Goal: Information Seeking & Learning: Find contact information

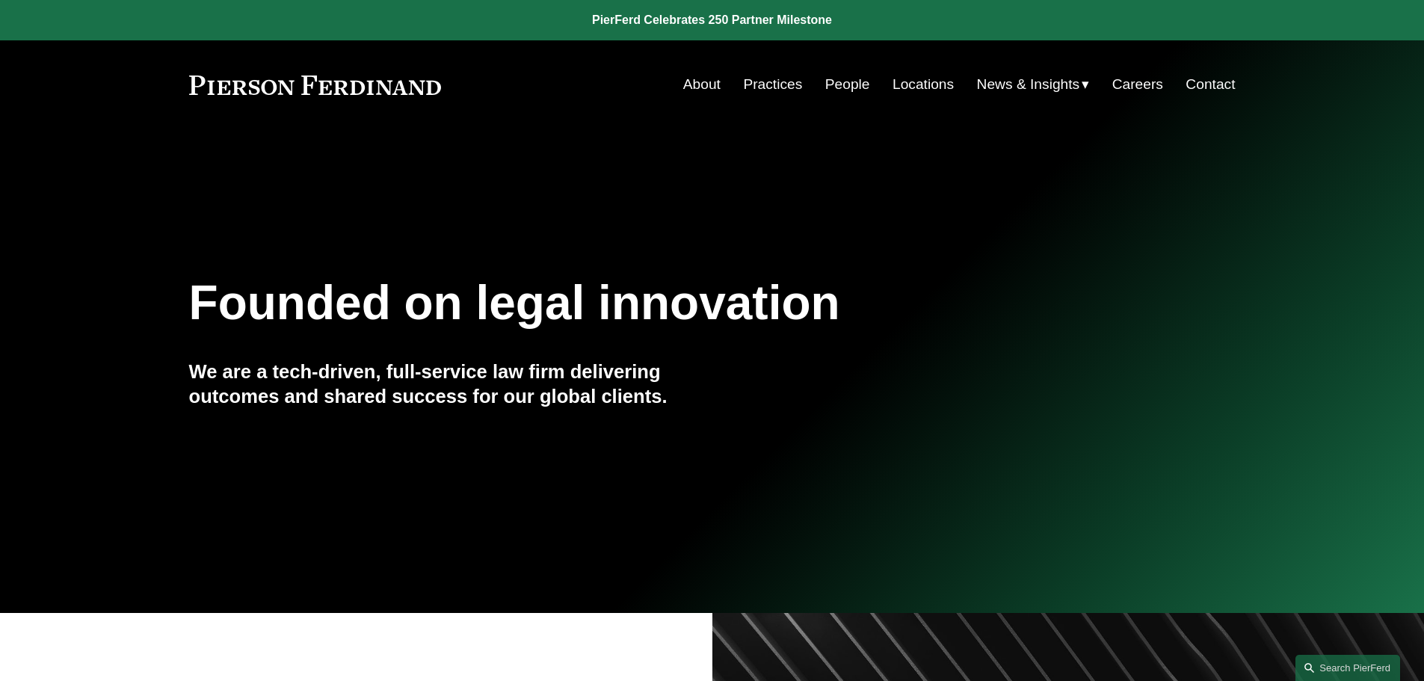
click at [856, 87] on link "People" at bounding box center [847, 84] width 45 height 28
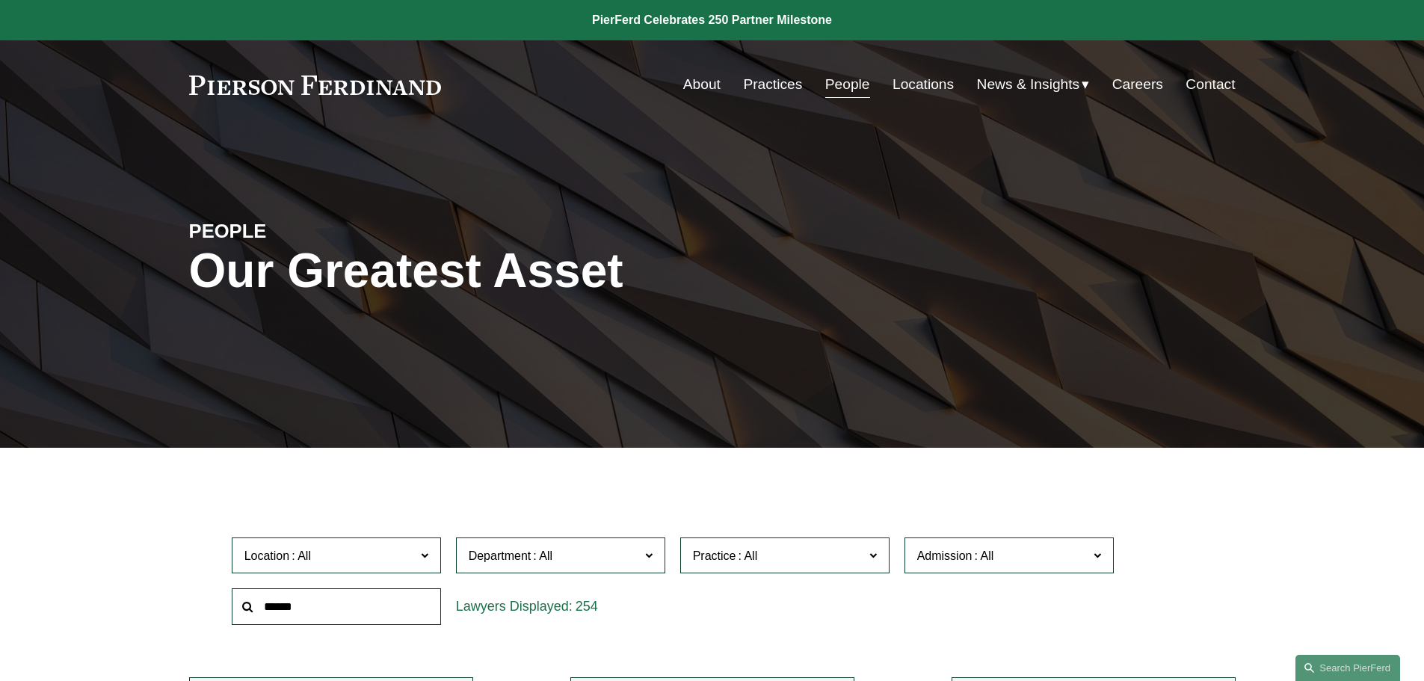
drag, startPoint x: 412, startPoint y: 587, endPoint x: 359, endPoint y: 608, distance: 56.3
click at [368, 605] on div at bounding box center [336, 607] width 224 height 52
click at [292, 608] on input "text" at bounding box center [336, 606] width 209 height 37
type input "*****"
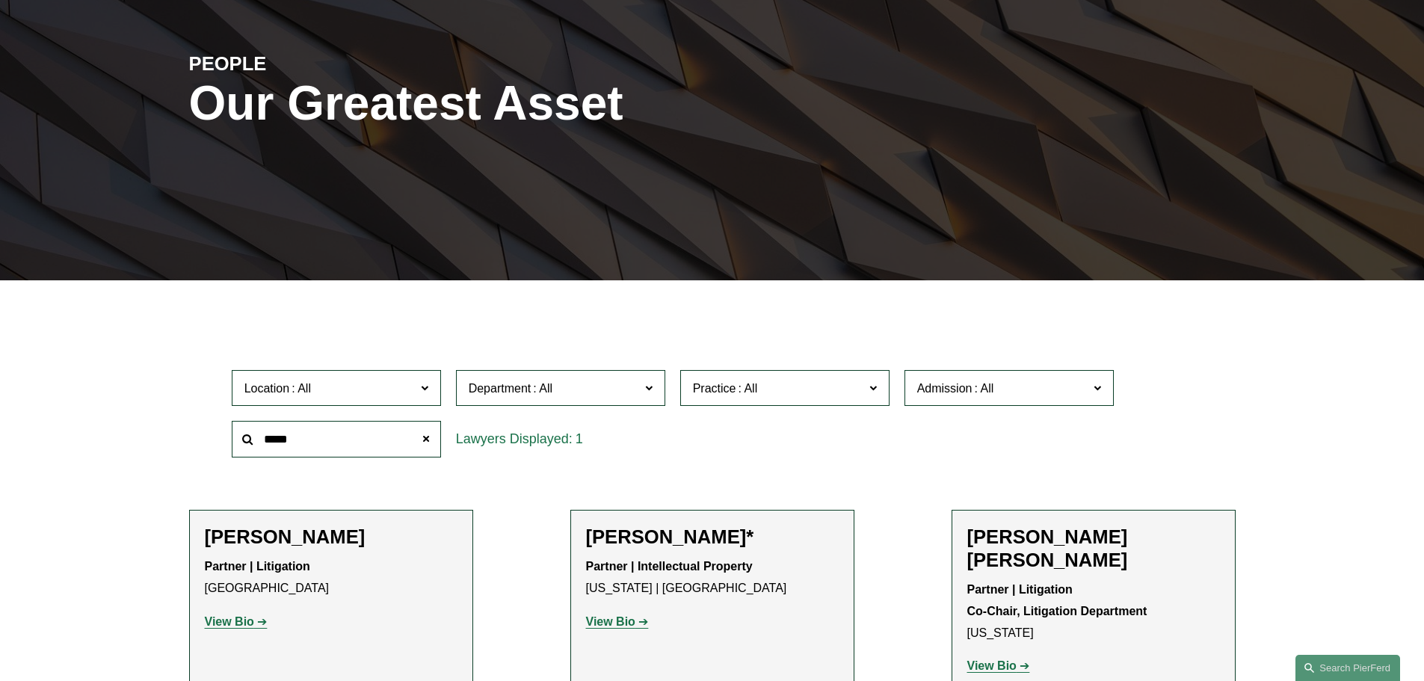
scroll to position [523, 0]
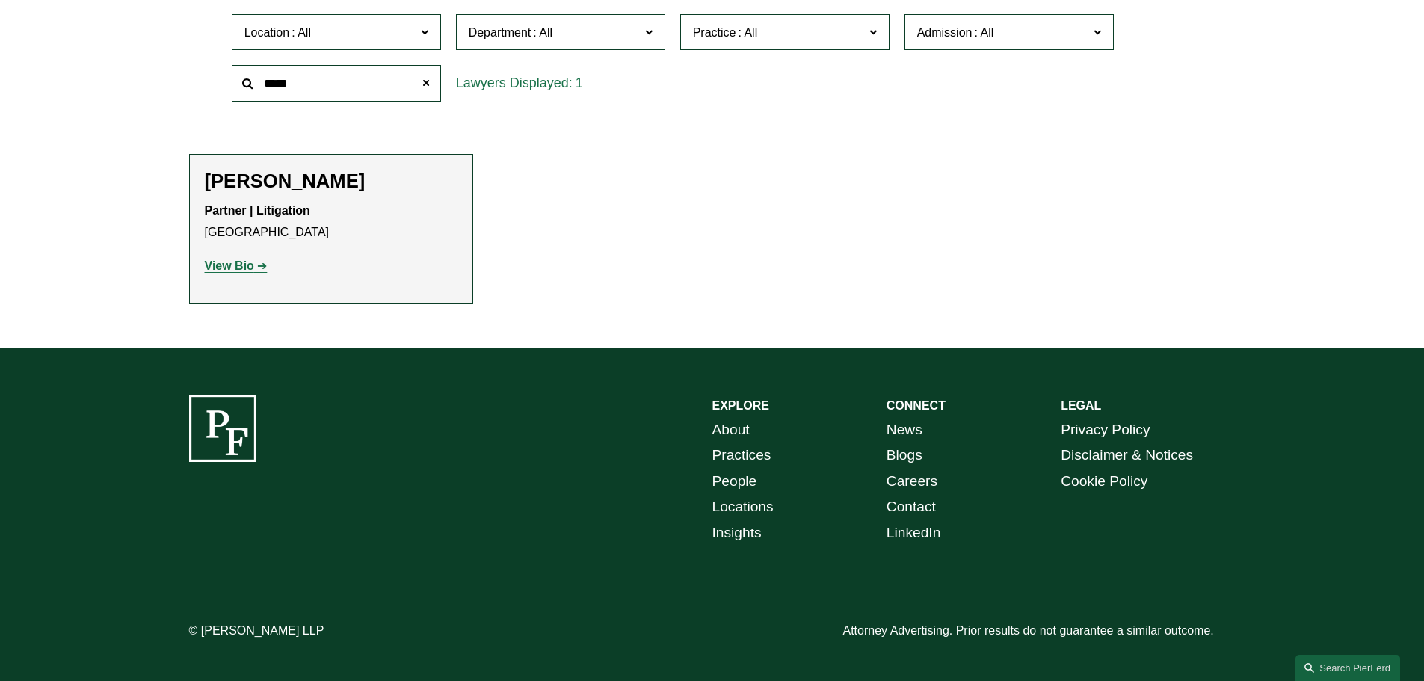
click at [276, 182] on h2 "[PERSON_NAME]" at bounding box center [331, 181] width 253 height 23
click at [224, 285] on div "Frank Harrison Partner | Litigation Seattle View Bio Location: Seattle; Departm…" at bounding box center [331, 230] width 253 height 120
click at [231, 268] on strong "View Bio" at bounding box center [229, 265] width 49 height 13
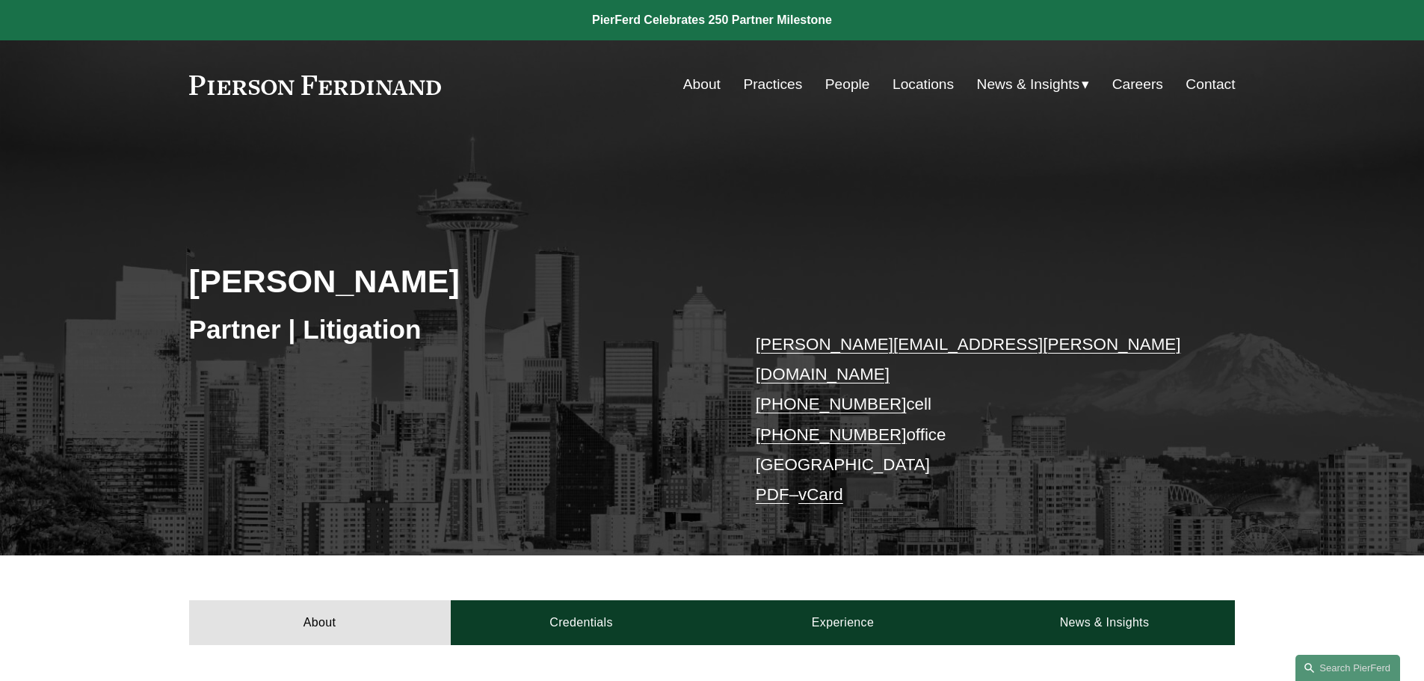
click at [1217, 84] on link "Contact" at bounding box center [1209, 84] width 49 height 28
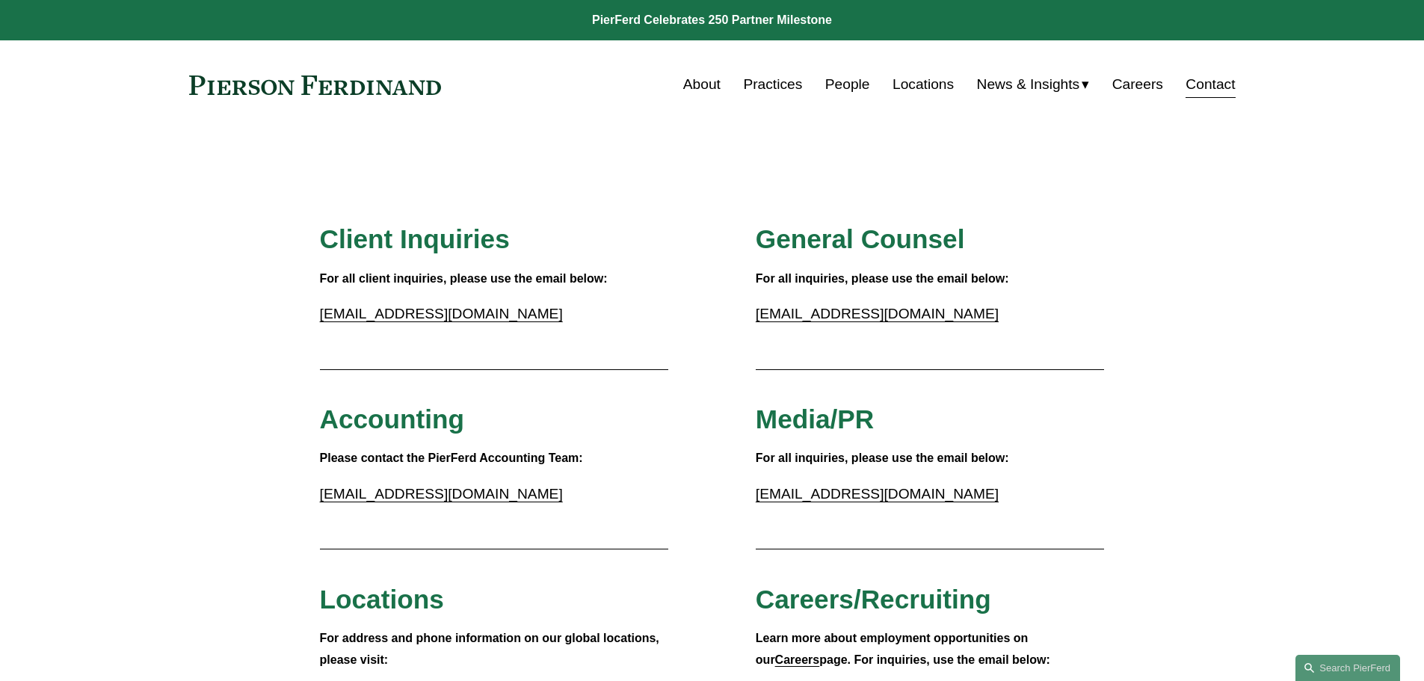
click at [847, 87] on link "People" at bounding box center [847, 84] width 45 height 28
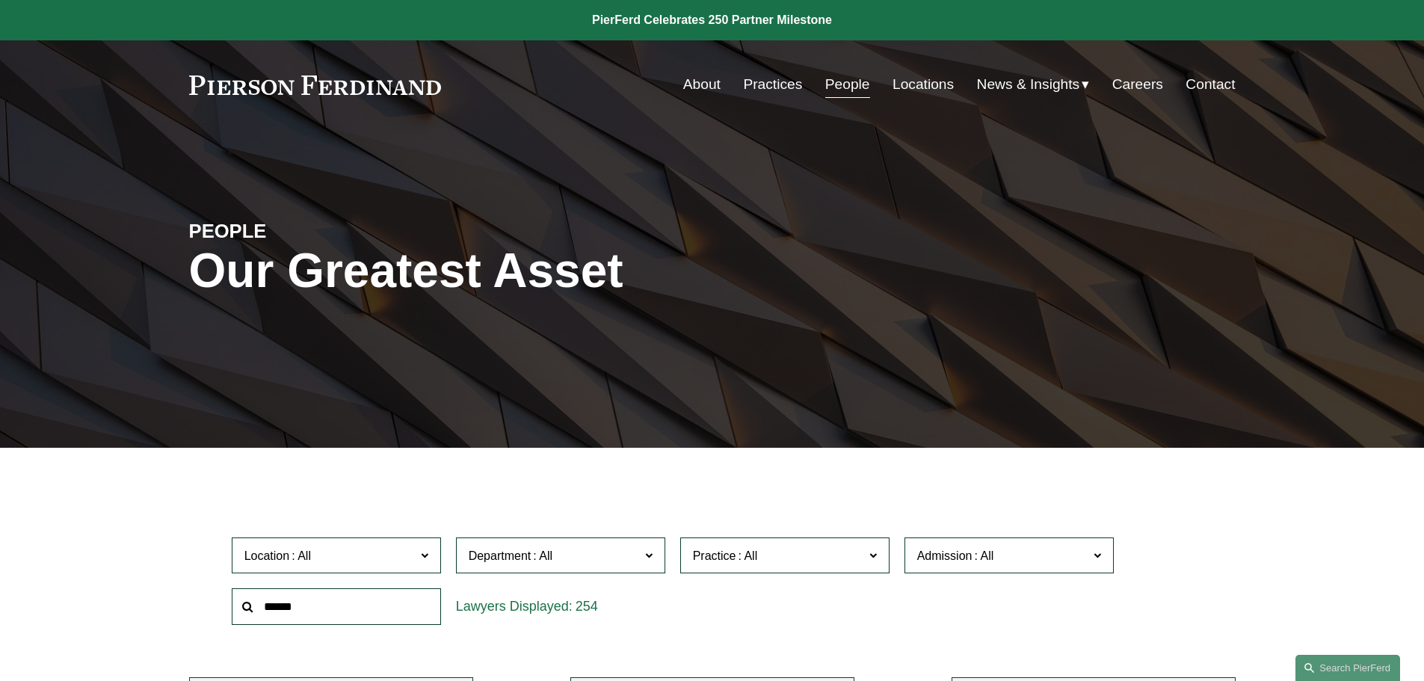
click at [914, 83] on link "Locations" at bounding box center [922, 84] width 61 height 28
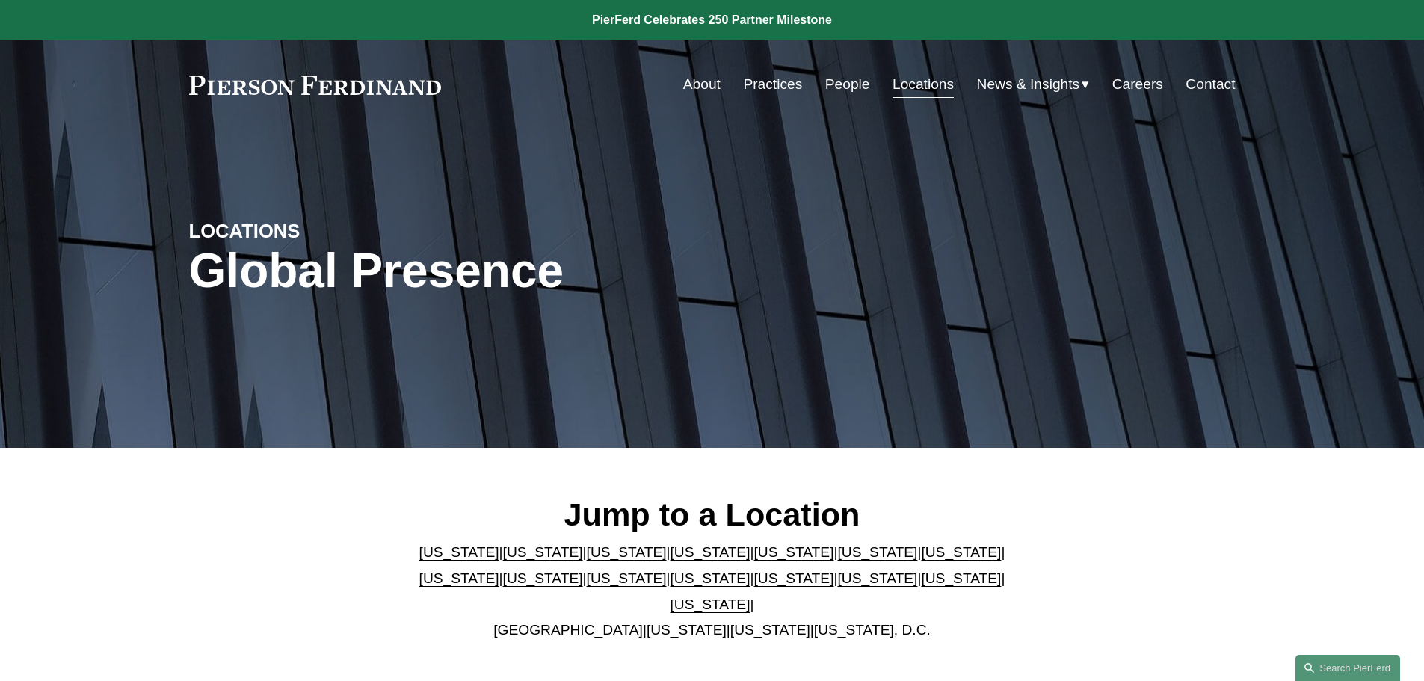
click at [737, 622] on link "[US_STATE]" at bounding box center [770, 630] width 80 height 16
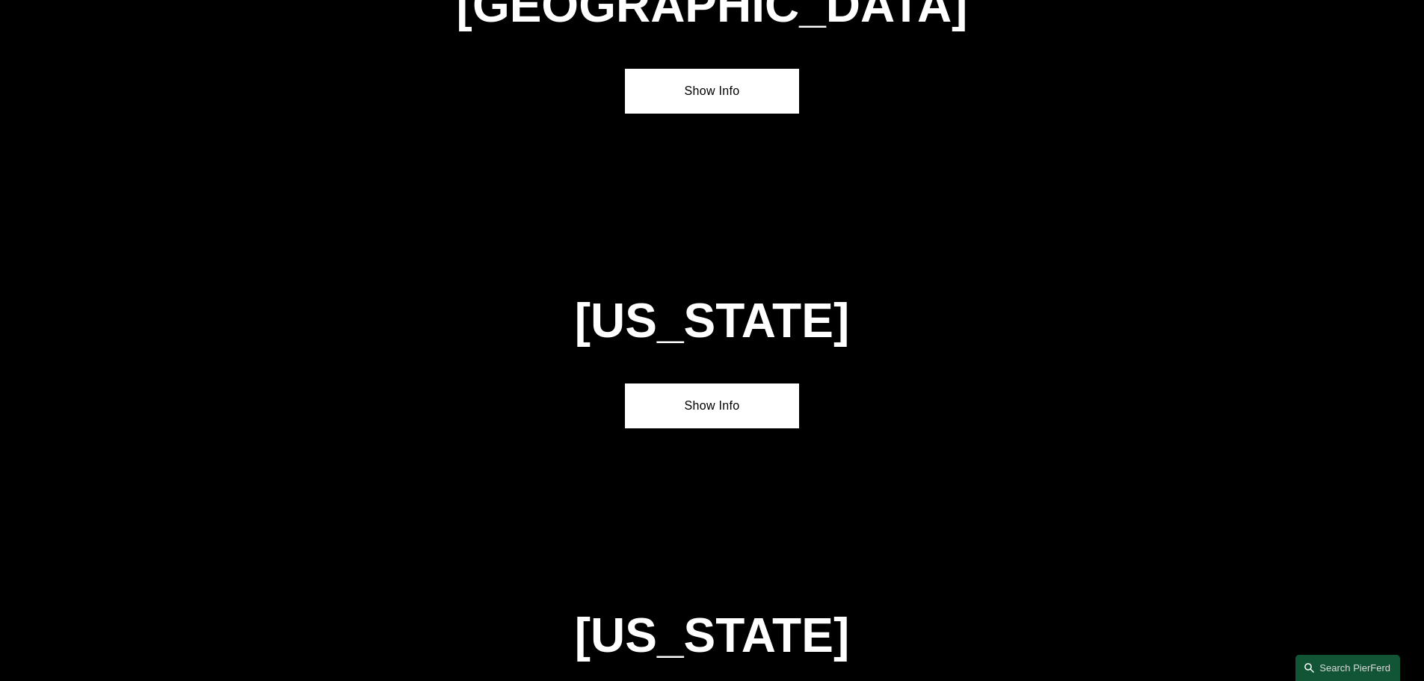
scroll to position [6031, 0]
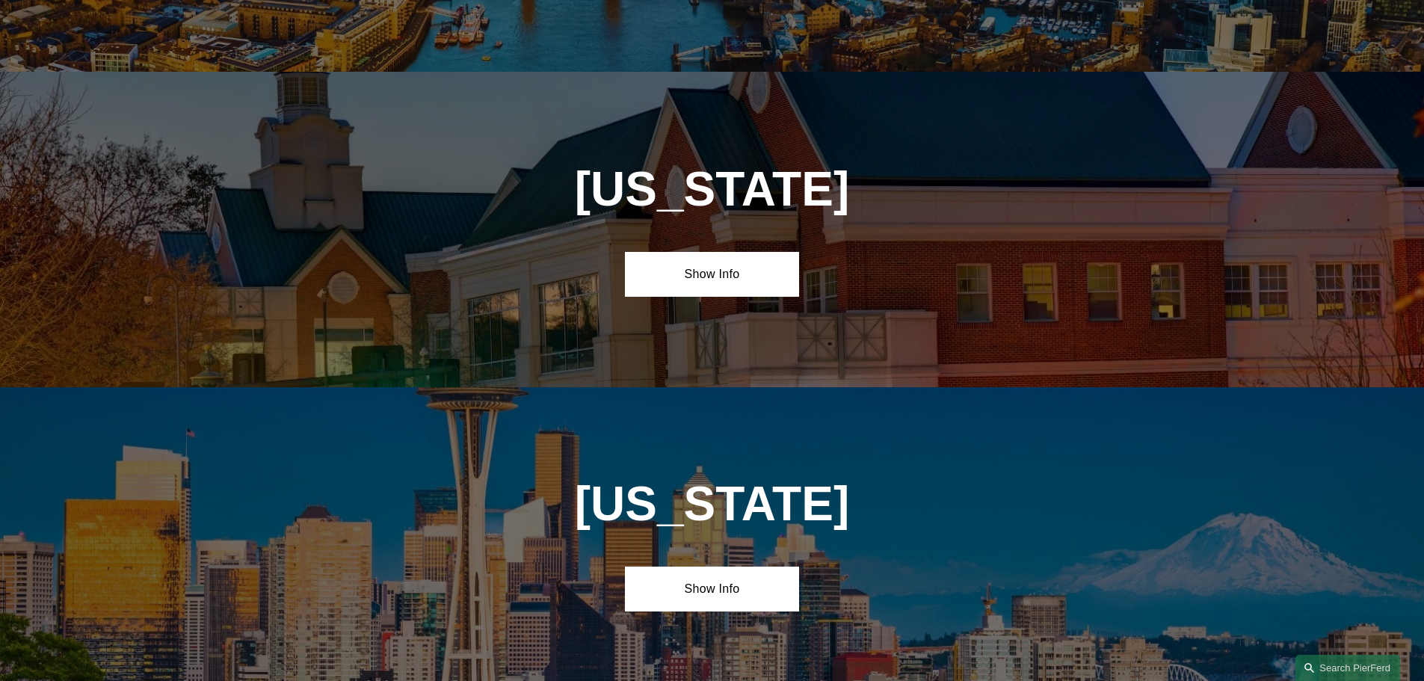
scroll to position [5507, 0]
